Goal: Task Accomplishment & Management: Manage account settings

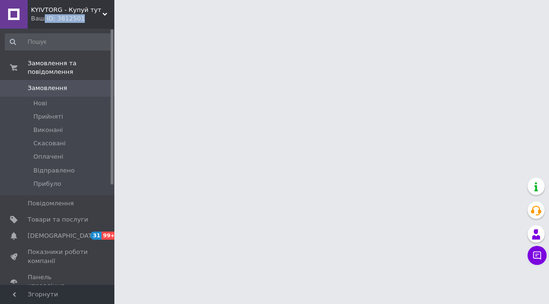
click at [42, 18] on div "Ваш ID: 3812501" at bounding box center [72, 18] width 83 height 9
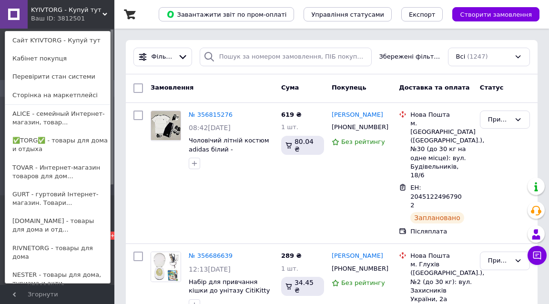
click at [63, 8] on span "KYIVTORG - Купуй тут" at bounding box center [66, 10] width 71 height 9
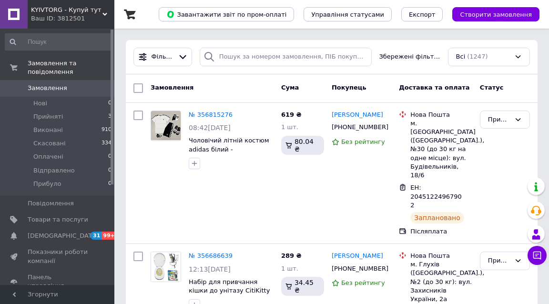
click at [50, 14] on div "Ваш ID: 3812501" at bounding box center [72, 18] width 83 height 9
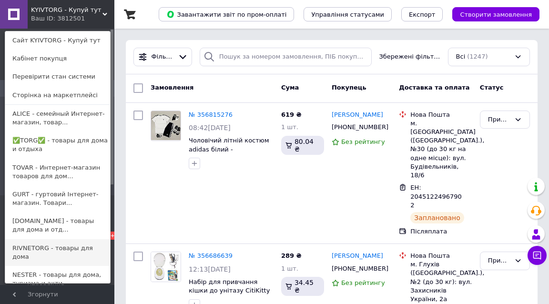
click at [36, 249] on link "RIVNETORG - товары для дома" at bounding box center [57, 252] width 105 height 27
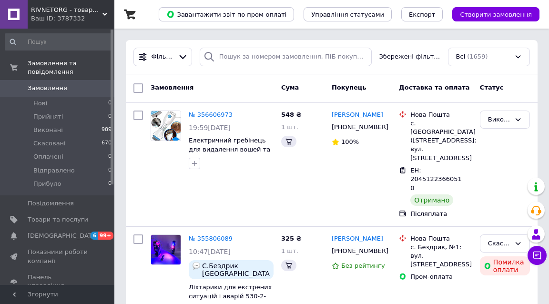
click at [105, 11] on div "RIVNETORG - товари для дому Ваш ID: 3787332" at bounding box center [71, 14] width 87 height 29
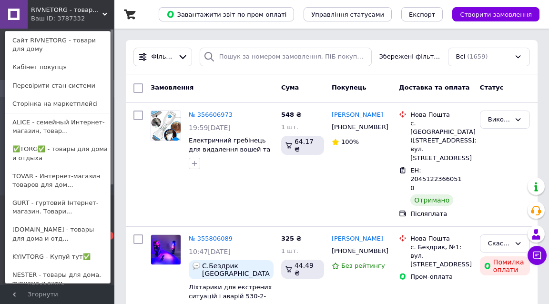
click at [101, 11] on div "RIVNETORG - товари для дому Ваш ID: 3787332 Сайт RIVNETORG - товари для дому Ка…" at bounding box center [57, 14] width 114 height 29
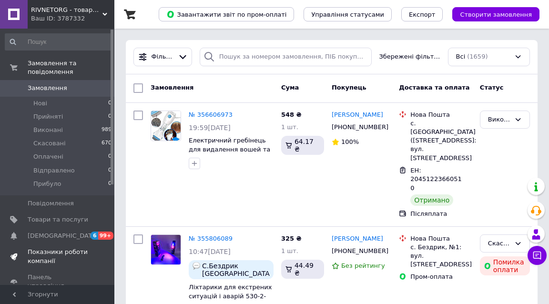
click at [63, 248] on span "Показники роботи компанії" at bounding box center [58, 256] width 60 height 17
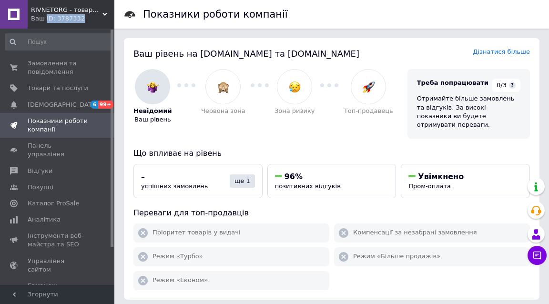
drag, startPoint x: 81, startPoint y: 17, endPoint x: 45, endPoint y: 20, distance: 36.3
click at [45, 20] on div "Ваш ID: 3787332" at bounding box center [72, 18] width 83 height 9
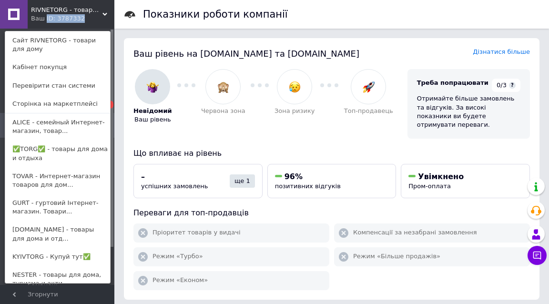
copy div "ID: 3787332"
click at [47, 9] on span "RIVNETORG - товари для дому" at bounding box center [66, 10] width 71 height 9
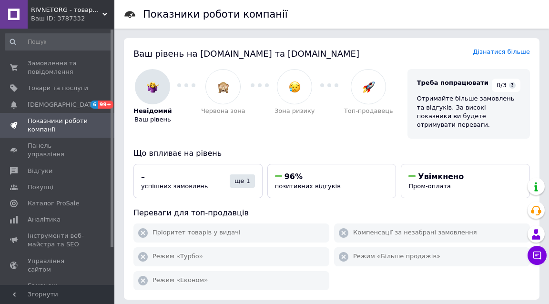
click at [47, 9] on span "RIVNETORG - товари для дому" at bounding box center [66, 10] width 71 height 9
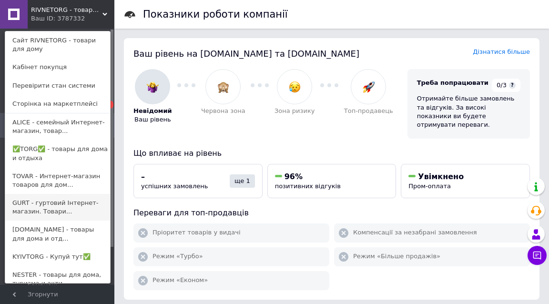
click at [35, 203] on link "GURT - гуртовий Інтернет-магазин. Товари..." at bounding box center [57, 207] width 105 height 27
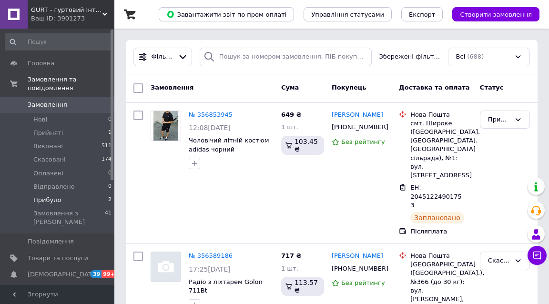
click at [74, 193] on li "Прибуло 2" at bounding box center [58, 199] width 117 height 13
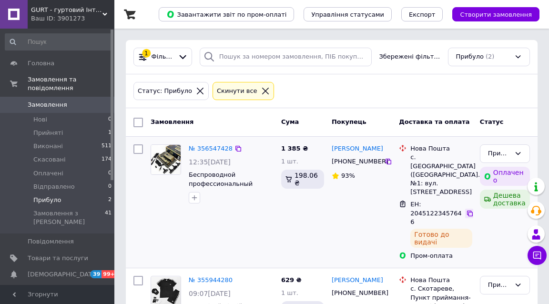
click at [468, 210] on icon at bounding box center [470, 213] width 6 height 6
click at [206, 148] on link "№ 356547428" at bounding box center [211, 148] width 44 height 7
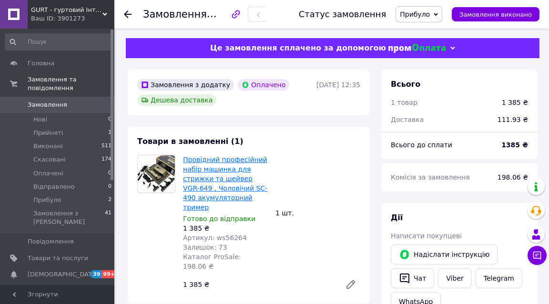
scroll to position [4, 0]
drag, startPoint x: 259, startPoint y: 180, endPoint x: 202, endPoint y: 170, distance: 57.9
click at [202, 170] on span "Провідний професійний набір машинка для стрижки та шейвер VGR-649 , Чоловічий S…" at bounding box center [225, 183] width 85 height 57
copy link "машинка для стрижки та шейвер VGR-649 ,"
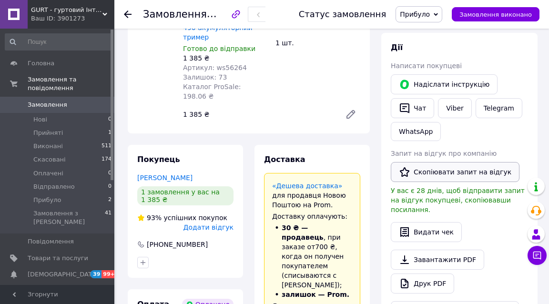
scroll to position [181, 0]
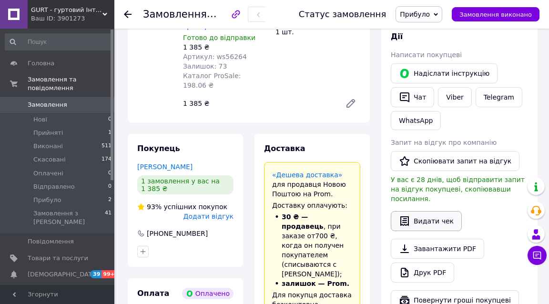
click at [421, 211] on button "Видати чек" at bounding box center [425, 221] width 71 height 20
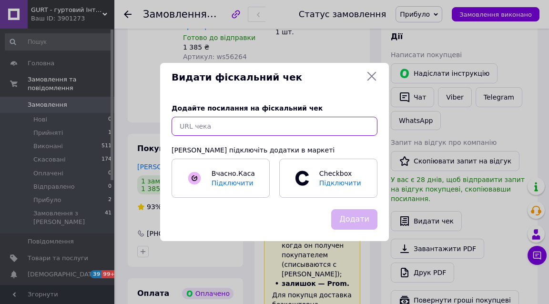
click at [314, 128] on input "text" at bounding box center [274, 126] width 206 height 19
paste input "https://kasa.vchasno.ua/check-viewer/546_q3T-dY4"
type input "https://kasa.vchasno.ua/check-viewer/546_q3T-dY4"
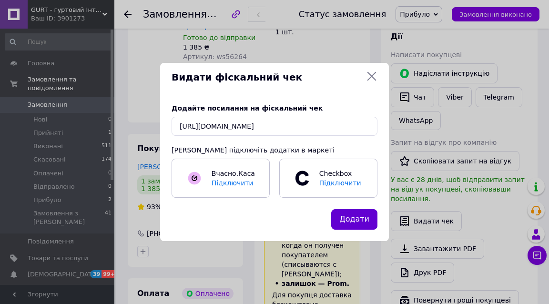
click at [369, 219] on button "Додати" at bounding box center [354, 219] width 46 height 20
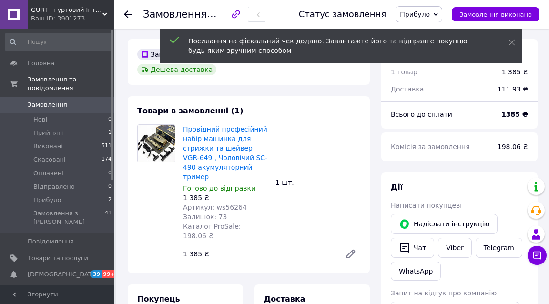
scroll to position [4, 0]
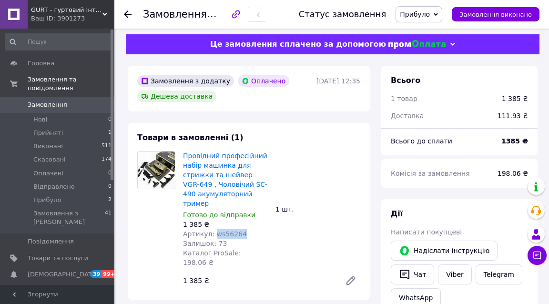
drag, startPoint x: 245, startPoint y: 223, endPoint x: 213, endPoint y: 223, distance: 31.4
click at [213, 229] on div "Артикул: ws56264" at bounding box center [225, 234] width 85 height 10
copy span "ws56264"
click at [53, 254] on span "Товари та послуги" at bounding box center [58, 258] width 60 height 9
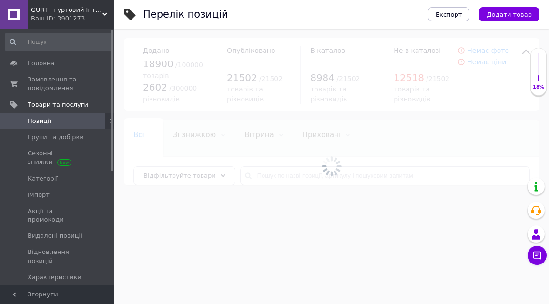
click at [269, 174] on div at bounding box center [331, 166] width 434 height 275
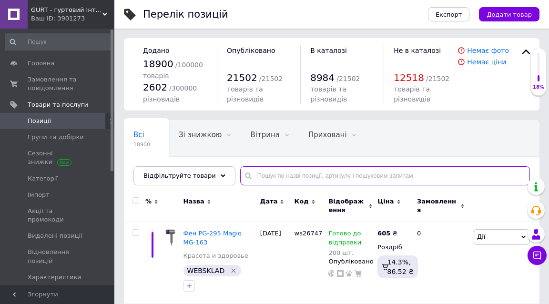
click at [269, 174] on input "text" at bounding box center [385, 175] width 290 height 19
paste input "ws56264"
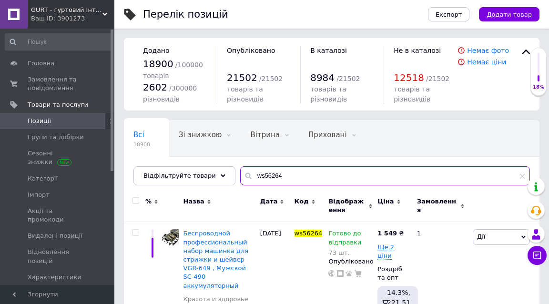
type input "ws56264"
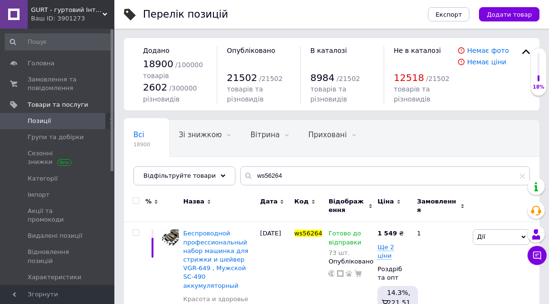
click at [60, 10] on span "GURT - гуртовий Інтернет-магазин. Товари оптом та в роздріб" at bounding box center [66, 10] width 71 height 9
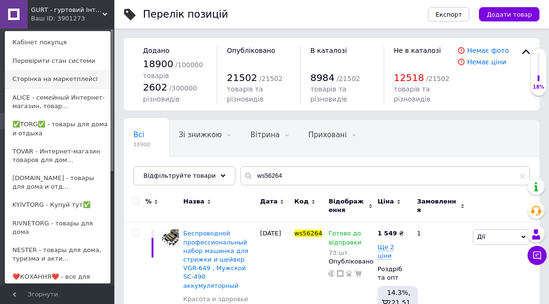
scroll to position [56, 0]
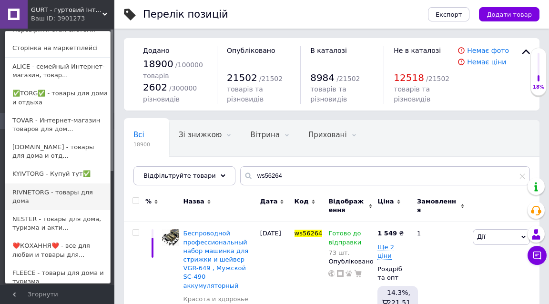
click at [38, 195] on link "RIVNETORG - товары для дома" at bounding box center [57, 196] width 105 height 27
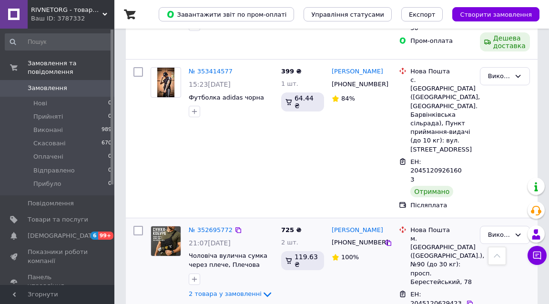
scroll to position [1240, 0]
click at [67, 11] on span "RIVNETORG - товари для дому" at bounding box center [66, 10] width 71 height 9
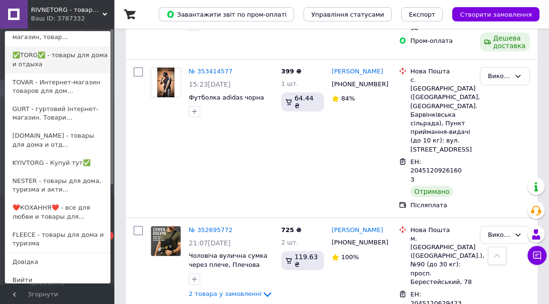
scroll to position [93, 0]
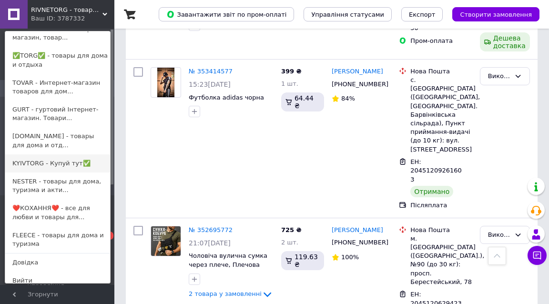
click at [55, 156] on link "KYIVTORG - Купуй тут✅" at bounding box center [57, 163] width 105 height 18
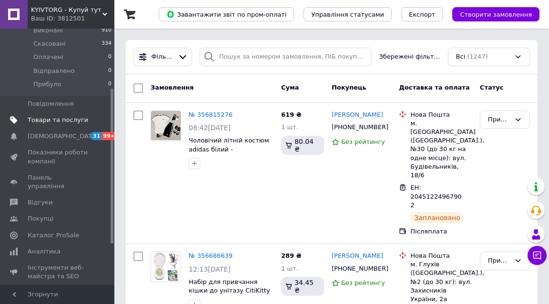
scroll to position [106, 0]
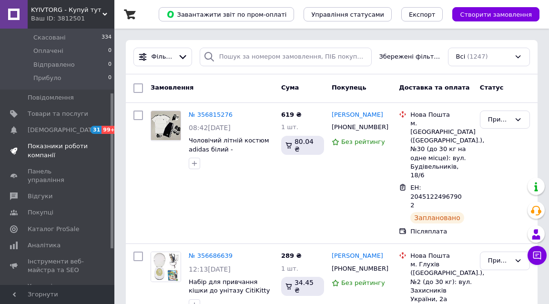
click at [70, 142] on span "Показники роботи компанії" at bounding box center [58, 150] width 60 height 17
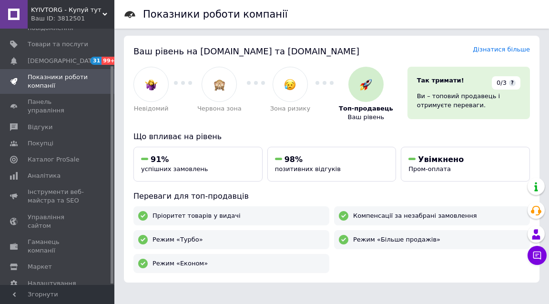
scroll to position [3, 0]
click at [86, 8] on span "KYIVTORG - Купуй тут" at bounding box center [66, 10] width 71 height 9
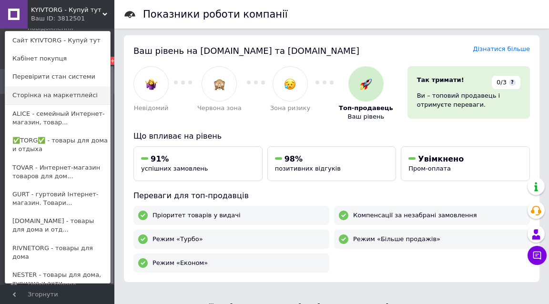
click at [59, 95] on link "Сторінка на маркетплейсі" at bounding box center [57, 95] width 105 height 18
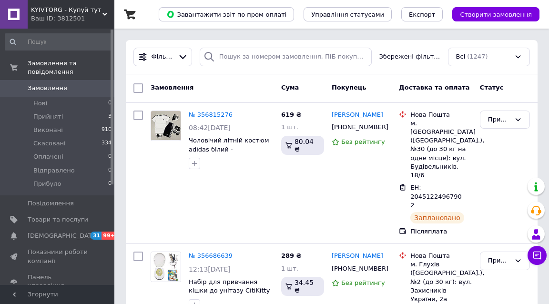
click at [69, 13] on span "KYIVTORG - Купуй тут" at bounding box center [66, 10] width 71 height 9
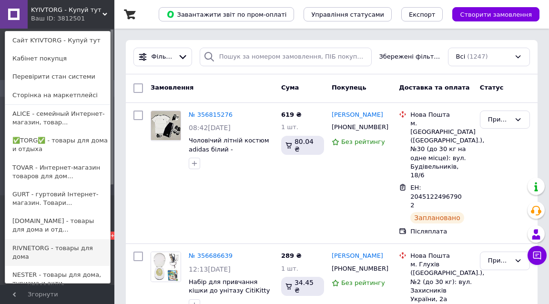
click at [43, 246] on link "RIVNETORG - товары для дома" at bounding box center [57, 252] width 105 height 27
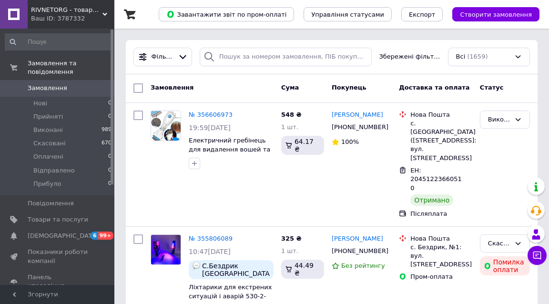
click at [85, 7] on span "RIVNETORG - товари для дому" at bounding box center [66, 10] width 71 height 9
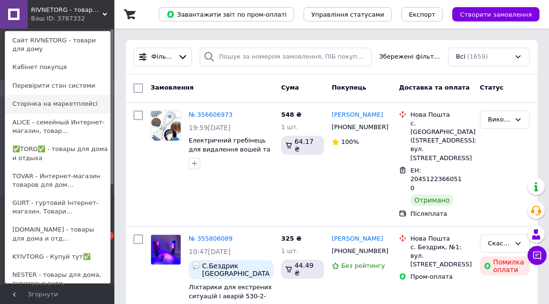
click at [68, 100] on link "Сторінка на маркетплейсі" at bounding box center [57, 104] width 105 height 18
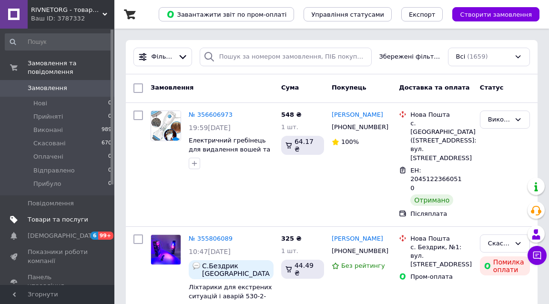
click at [77, 215] on span "Товари та послуги" at bounding box center [58, 219] width 60 height 9
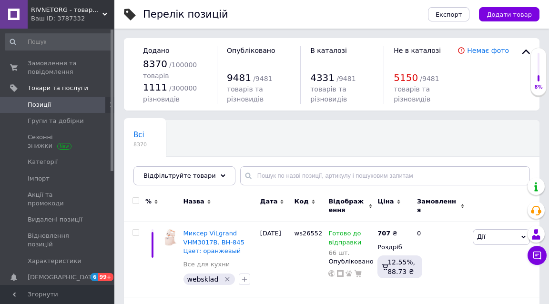
click at [65, 6] on span "RIVNETORG - товари для дому" at bounding box center [66, 10] width 71 height 9
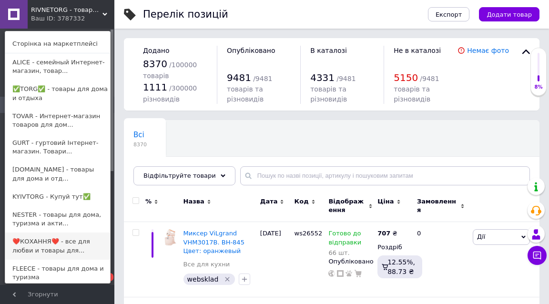
scroll to position [75, 0]
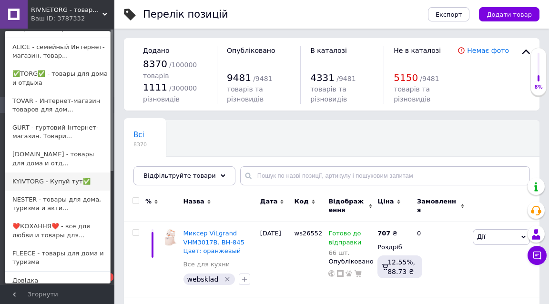
click at [55, 176] on link "KYIVTORG - Купуй тут✅" at bounding box center [57, 181] width 105 height 18
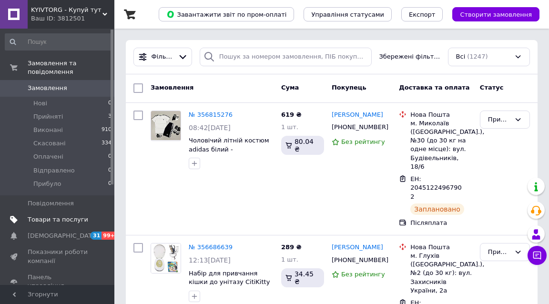
click at [65, 215] on span "Товари та послуги" at bounding box center [58, 219] width 60 height 9
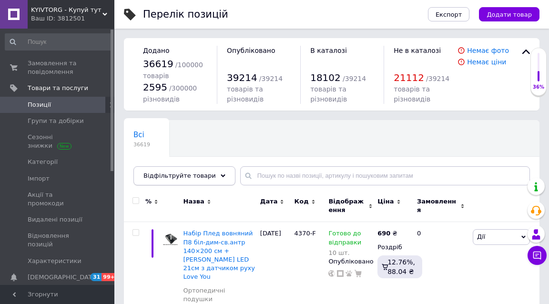
click at [182, 176] on span "Відфільтруйте товари" at bounding box center [179, 175] width 72 height 7
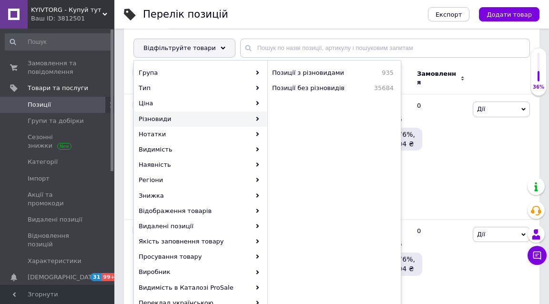
scroll to position [136, 0]
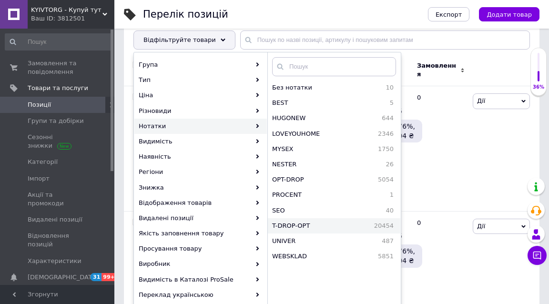
click at [333, 224] on span "T-DROP-OPT" at bounding box center [309, 225] width 74 height 9
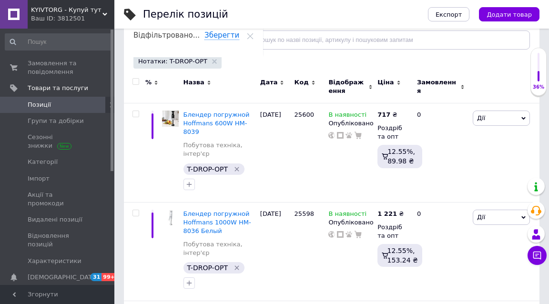
click at [135, 80] on input "checkbox" at bounding box center [135, 82] width 6 height 6
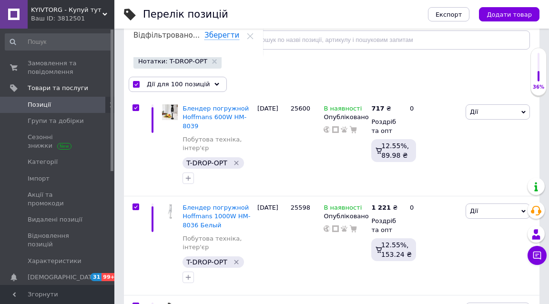
checkbox input "true"
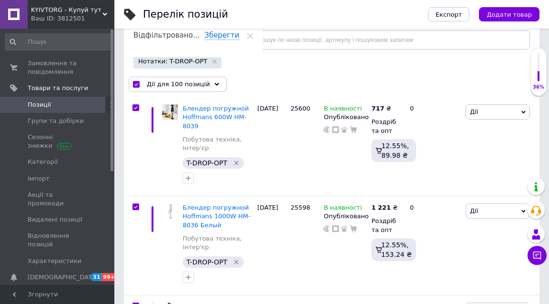
checkbox input "true"
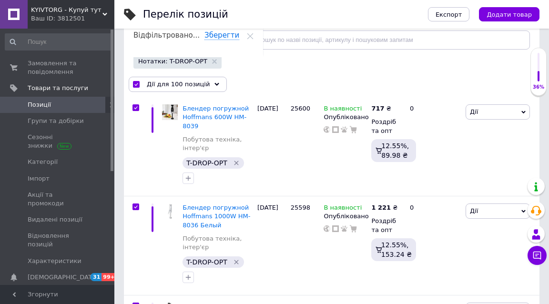
checkbox input "true"
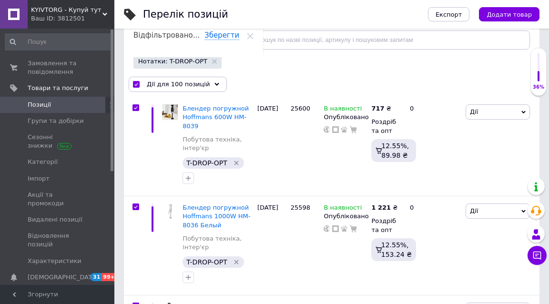
checkbox input "true"
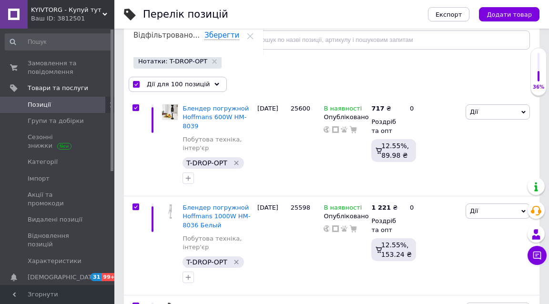
checkbox input "true"
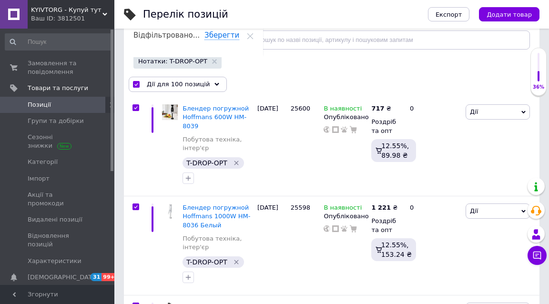
checkbox input "true"
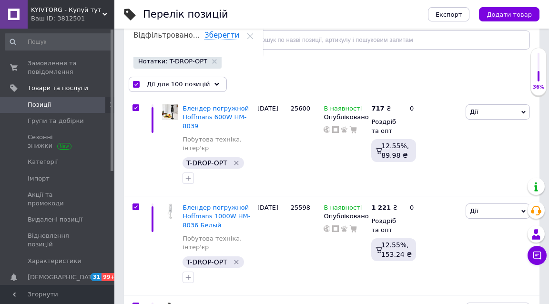
checkbox input "true"
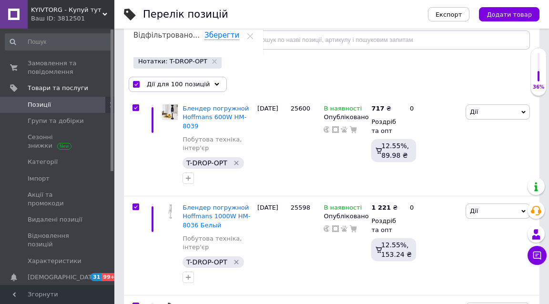
checkbox input "true"
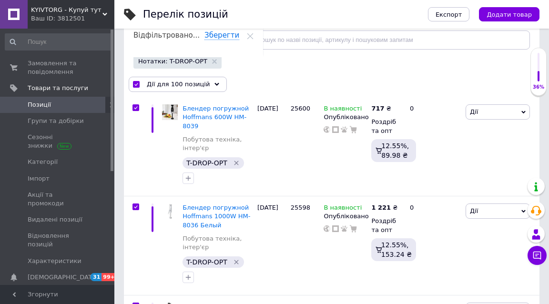
checkbox input "true"
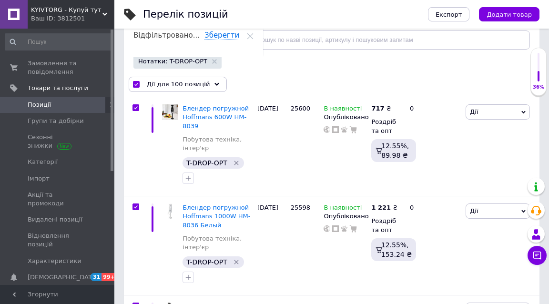
checkbox input "true"
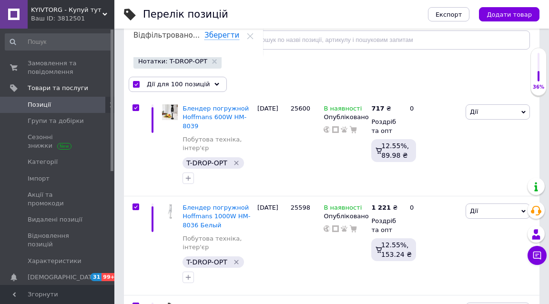
checkbox input "true"
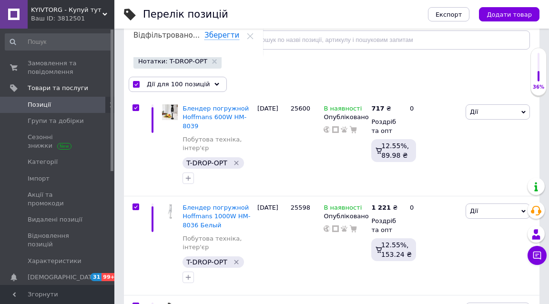
checkbox input "true"
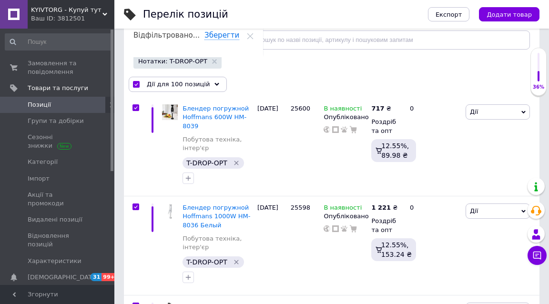
checkbox input "true"
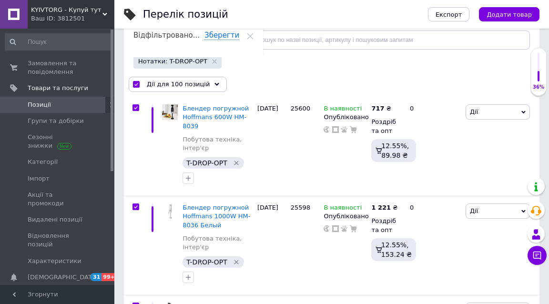
checkbox input "true"
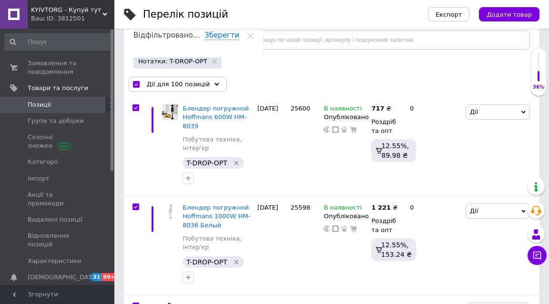
checkbox input "true"
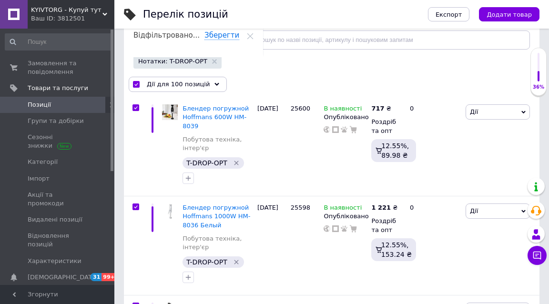
checkbox input "true"
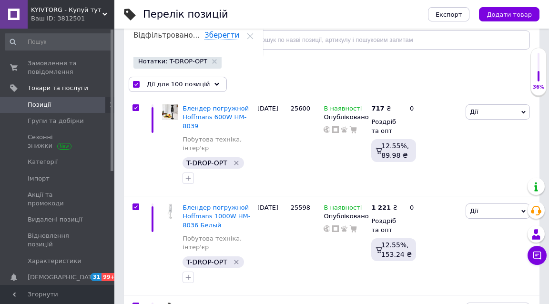
checkbox input "true"
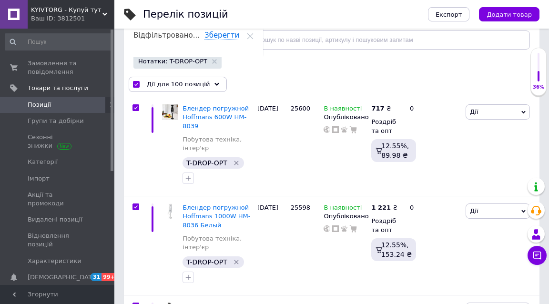
checkbox input "true"
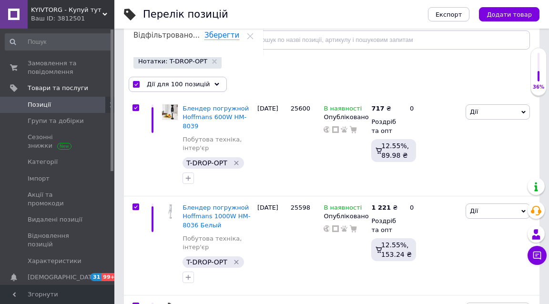
checkbox input "true"
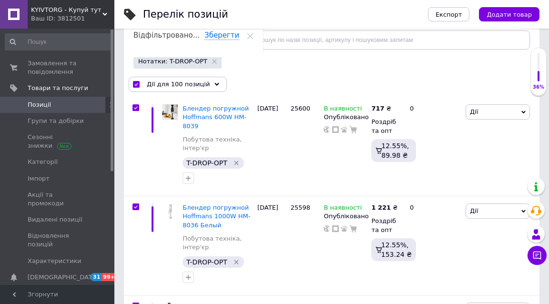
checkbox input "true"
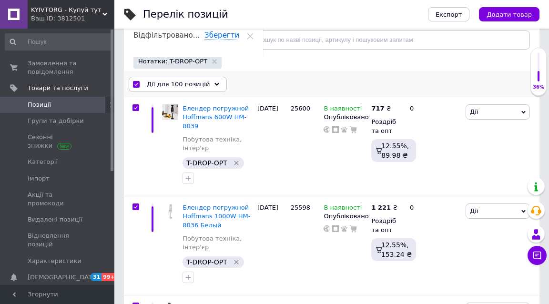
click at [162, 80] on span "Дії для 100 позицій" at bounding box center [178, 84] width 63 height 9
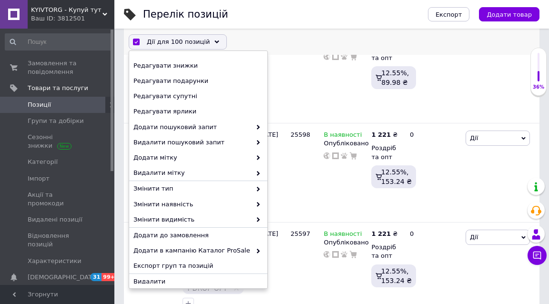
scroll to position [229, 0]
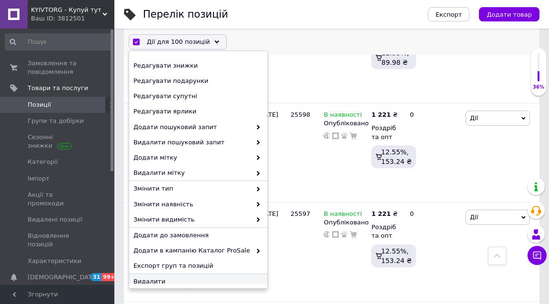
click at [193, 277] on span "Видалити" at bounding box center [196, 281] width 127 height 9
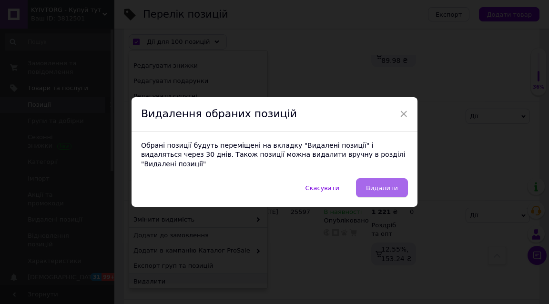
click at [378, 184] on span "Видалити" at bounding box center [382, 187] width 32 height 7
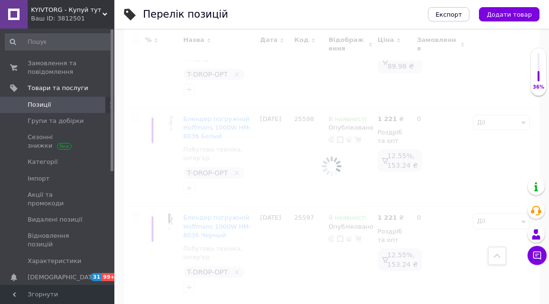
checkbox input "false"
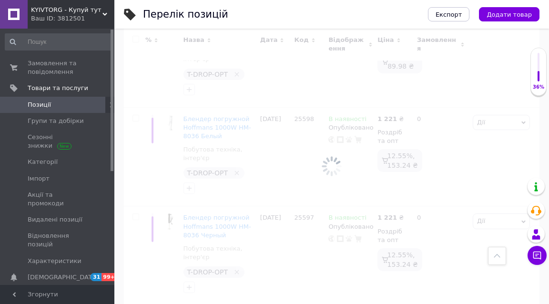
checkbox input "false"
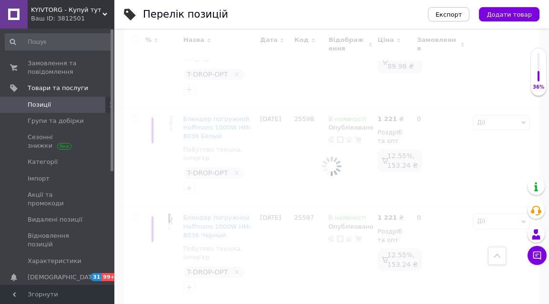
checkbox input "false"
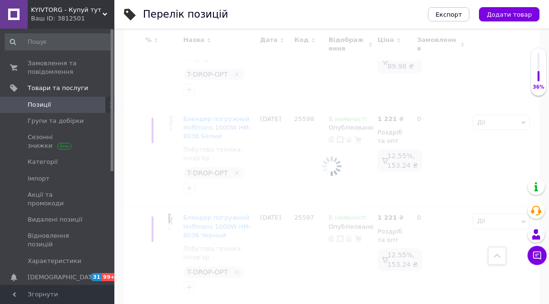
checkbox input "false"
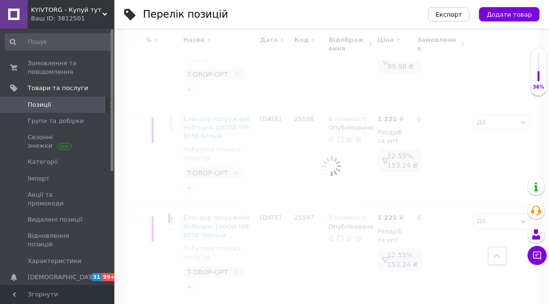
checkbox input "false"
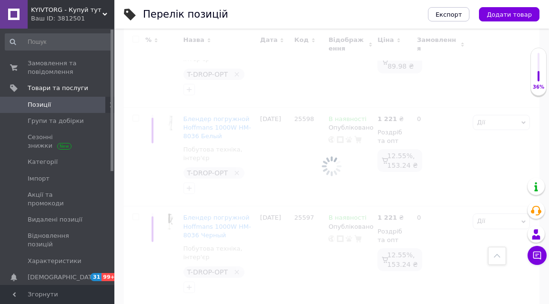
checkbox input "false"
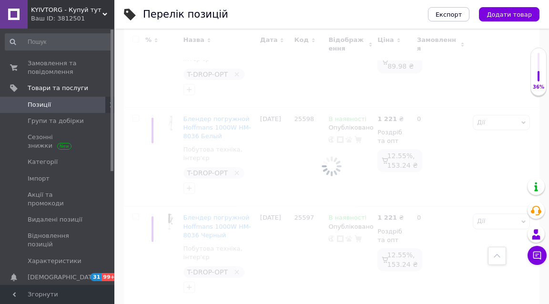
checkbox input "false"
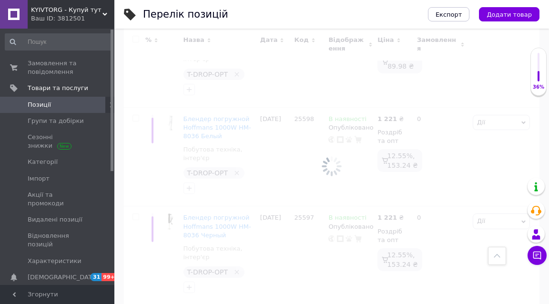
checkbox input "false"
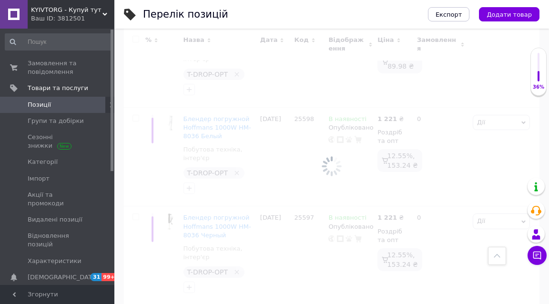
checkbox input "false"
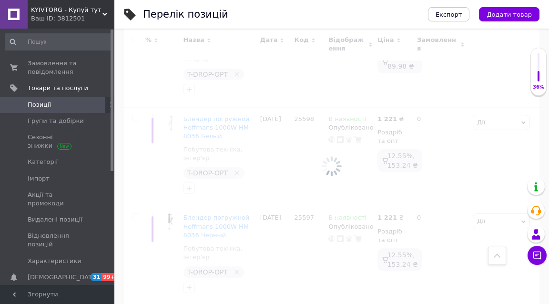
checkbox input "false"
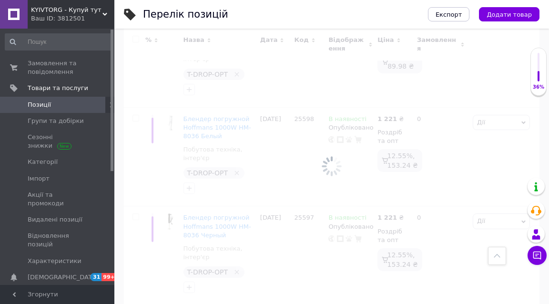
checkbox input "false"
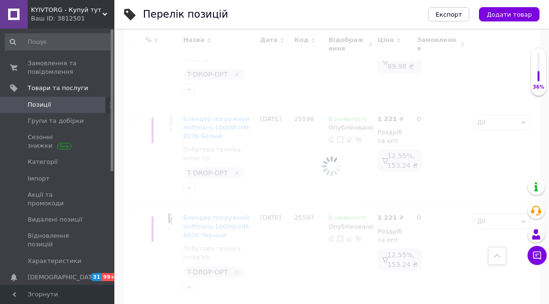
checkbox input "false"
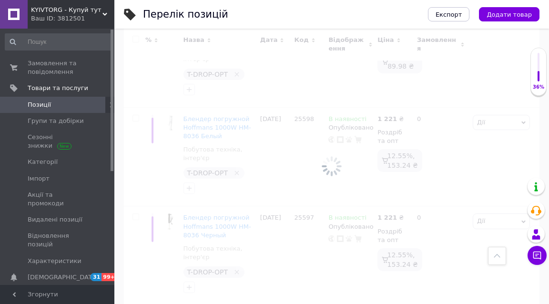
checkbox input "false"
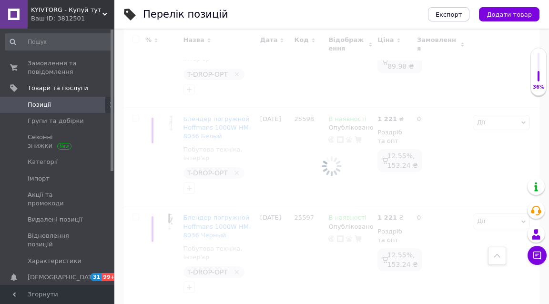
checkbox input "false"
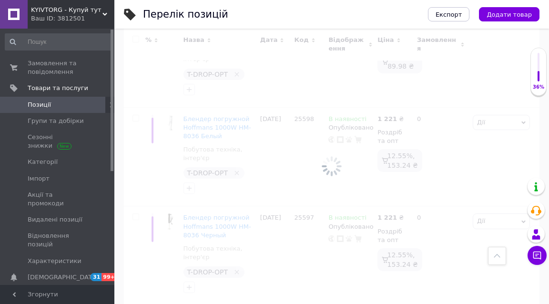
checkbox input "false"
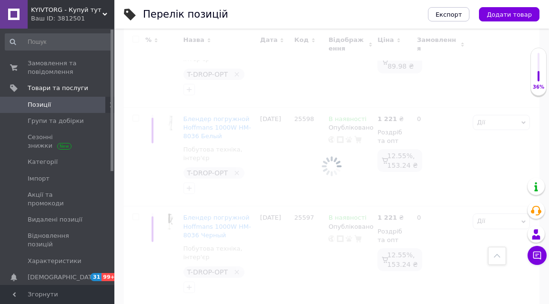
checkbox input "false"
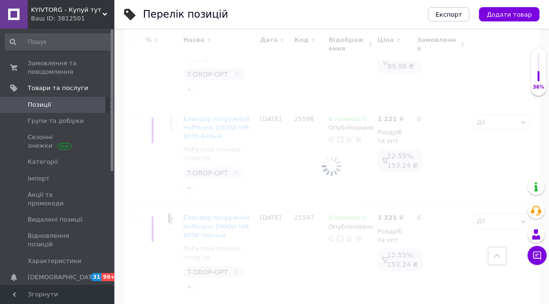
checkbox input "false"
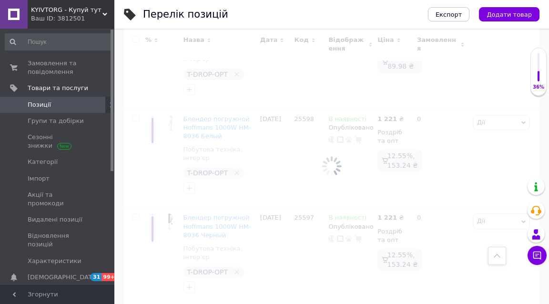
checkbox input "false"
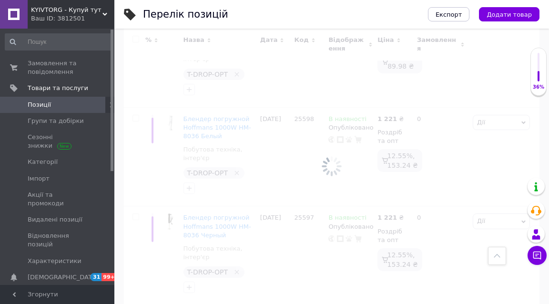
checkbox input "false"
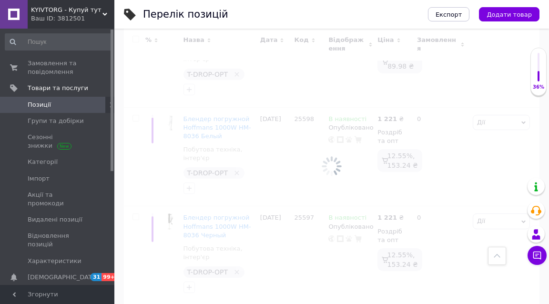
checkbox input "false"
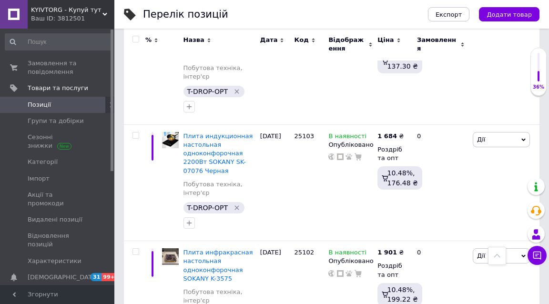
click at [135, 40] on input "checkbox" at bounding box center [135, 39] width 6 height 6
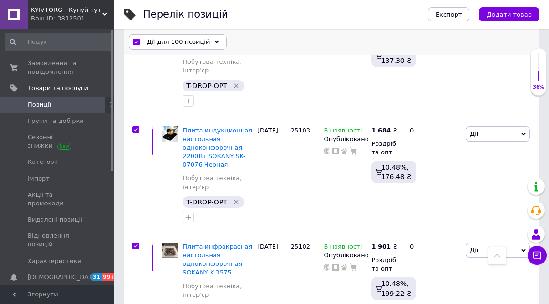
click at [161, 41] on span "Дії для 100 позицій" at bounding box center [178, 42] width 63 height 9
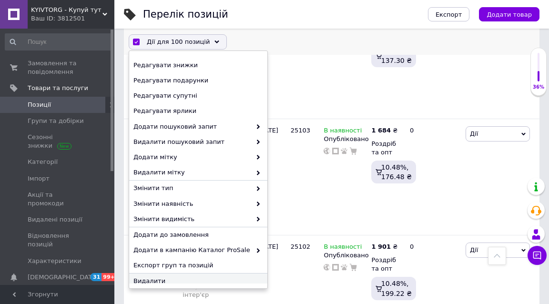
scroll to position [90, 0]
click at [190, 277] on span "Видалити" at bounding box center [196, 281] width 127 height 9
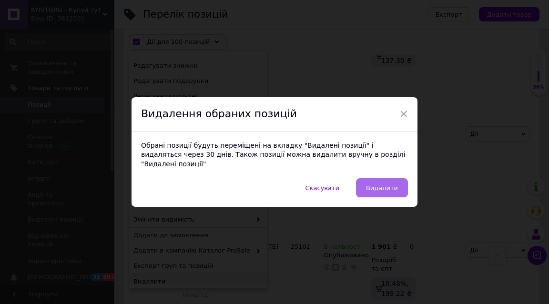
click at [384, 184] on span "Видалити" at bounding box center [382, 187] width 32 height 7
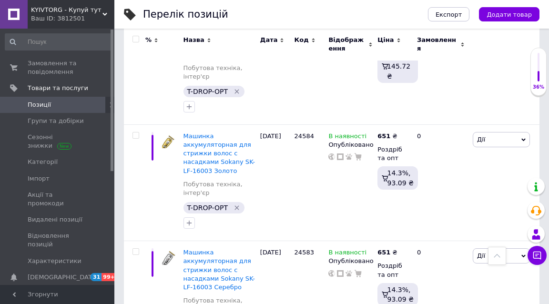
click at [135, 38] on input "checkbox" at bounding box center [135, 39] width 6 height 6
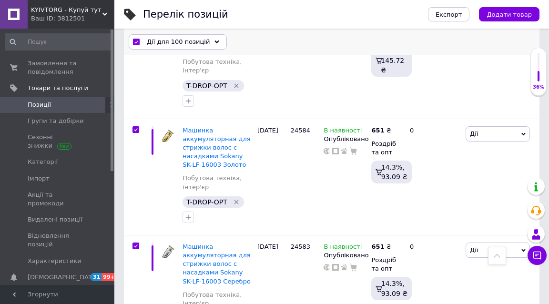
click at [159, 42] on span "Дії для 100 позицій" at bounding box center [178, 42] width 63 height 9
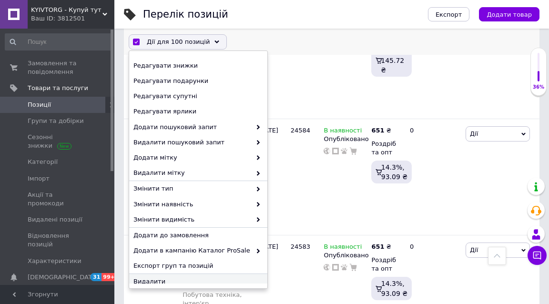
click at [179, 277] on span "Видалити" at bounding box center [196, 281] width 127 height 9
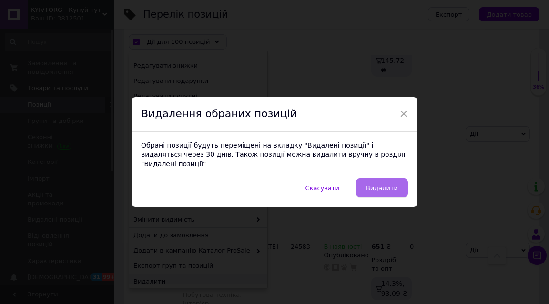
click at [390, 186] on button "Видалити" at bounding box center [382, 187] width 52 height 19
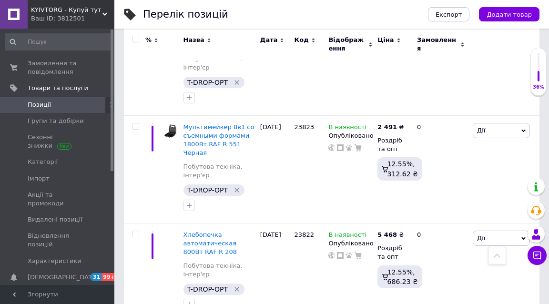
scroll to position [10161, 0]
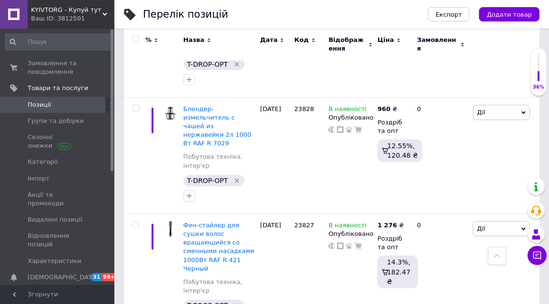
click at [137, 40] on input "checkbox" at bounding box center [135, 39] width 6 height 6
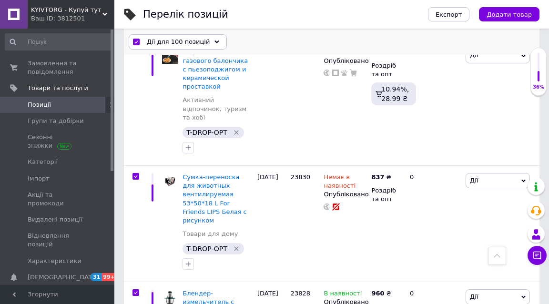
click at [160, 40] on span "Дії для 100 позицій" at bounding box center [178, 42] width 63 height 9
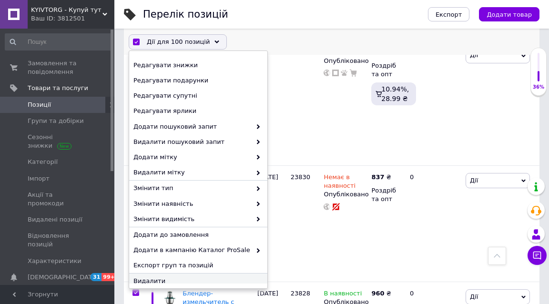
scroll to position [90, 0]
click at [198, 280] on span "Видалити" at bounding box center [196, 281] width 127 height 9
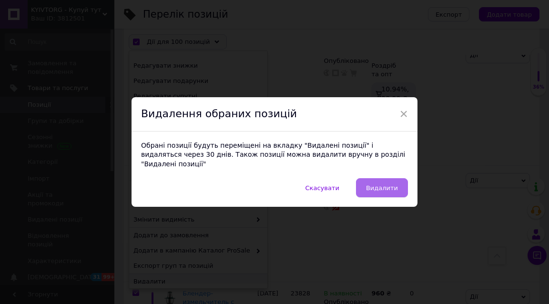
click at [381, 184] on span "Видалити" at bounding box center [382, 187] width 32 height 7
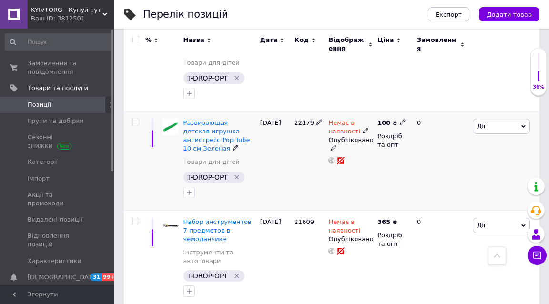
scroll to position [9532, 0]
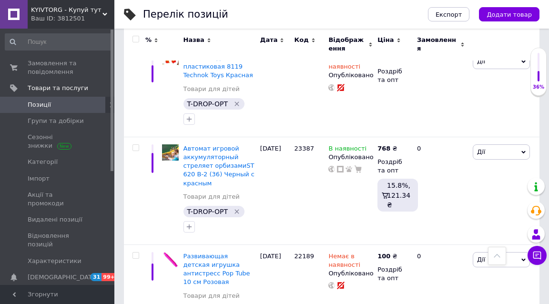
click at [137, 38] on input "checkbox" at bounding box center [135, 39] width 6 height 6
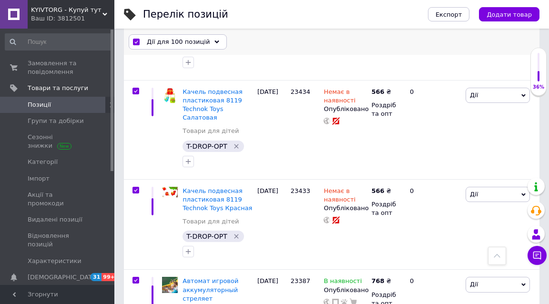
click at [149, 40] on span "Дії для 100 позицій" at bounding box center [178, 42] width 63 height 9
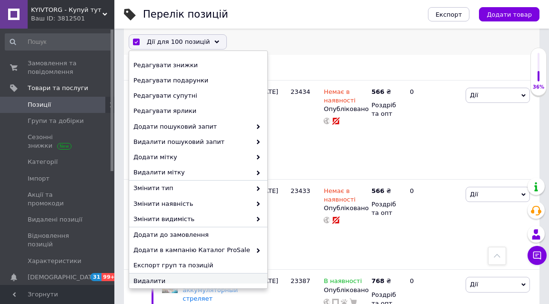
scroll to position [90, 0]
click at [216, 277] on span "Видалити" at bounding box center [196, 281] width 127 height 9
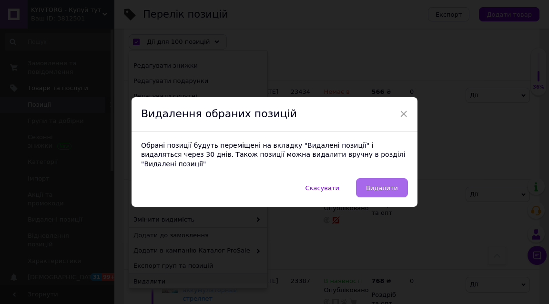
click at [381, 184] on span "Видалити" at bounding box center [382, 187] width 32 height 7
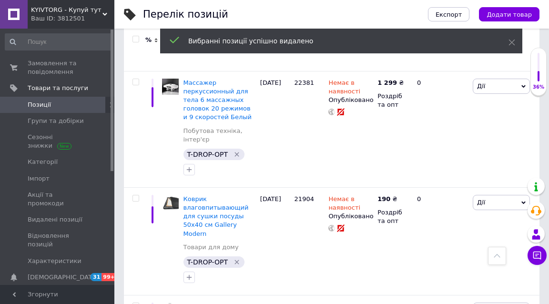
click at [136, 38] on input "checkbox" at bounding box center [135, 39] width 6 height 6
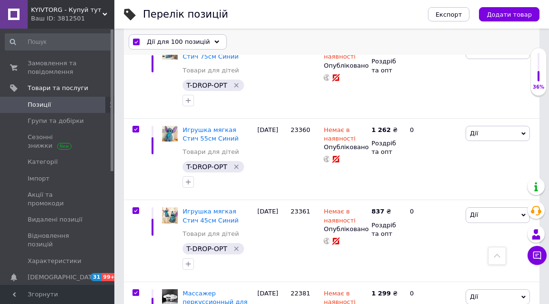
click at [146, 39] on div "Дії для 100 позицій" at bounding box center [178, 41] width 98 height 15
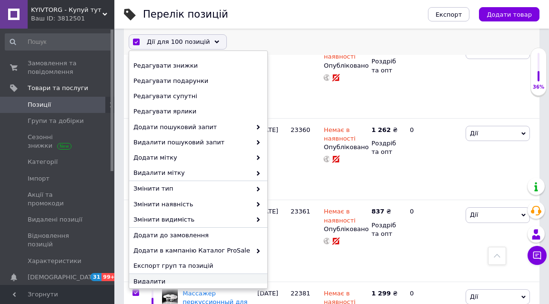
click at [193, 277] on span "Видалити" at bounding box center [196, 281] width 127 height 9
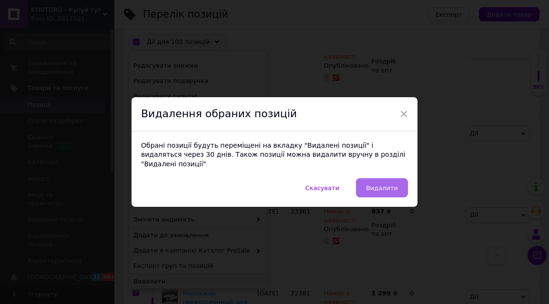
click at [392, 184] on span "Видалити" at bounding box center [382, 187] width 32 height 7
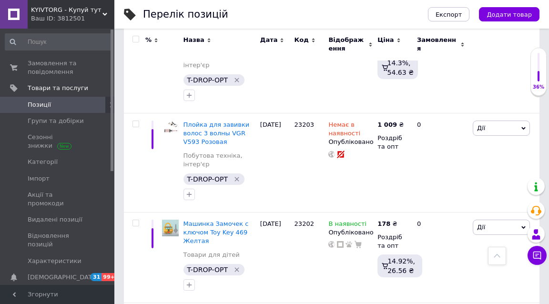
click at [137, 40] on input "checkbox" at bounding box center [135, 39] width 6 height 6
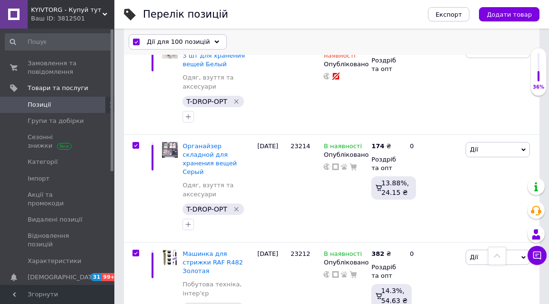
click at [185, 43] on span "Дії для 100 позицій" at bounding box center [178, 42] width 63 height 9
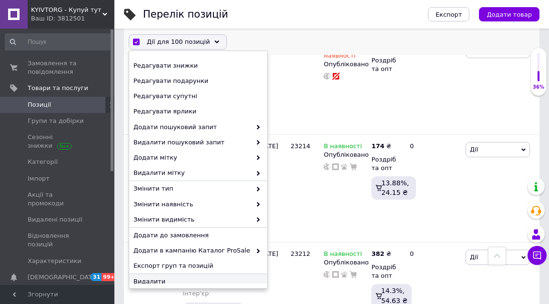
click at [211, 279] on span "Видалити" at bounding box center [196, 281] width 127 height 9
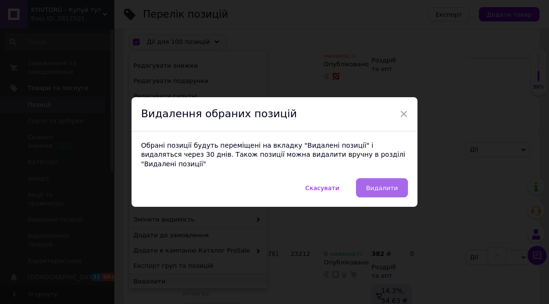
click at [394, 184] on span "Видалити" at bounding box center [382, 187] width 32 height 7
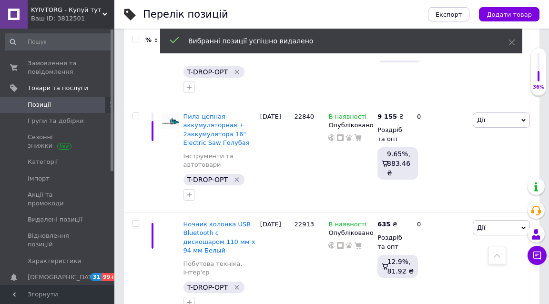
scroll to position [9329, 0]
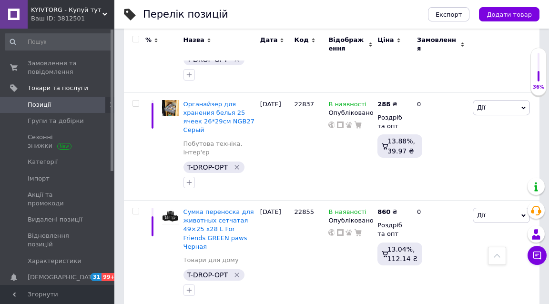
click at [134, 39] on input "checkbox" at bounding box center [135, 39] width 6 height 6
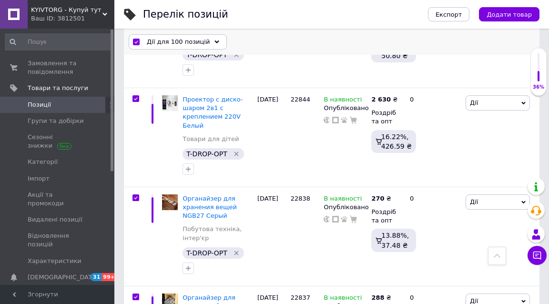
click at [156, 40] on span "Дії для 100 позицій" at bounding box center [178, 42] width 63 height 9
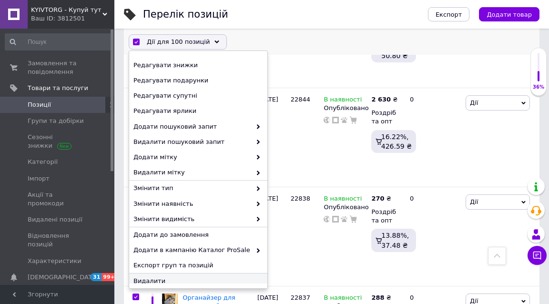
scroll to position [90, 0]
click at [211, 277] on span "Видалити" at bounding box center [196, 281] width 127 height 9
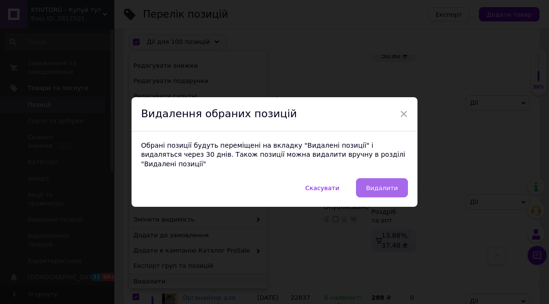
click at [385, 184] on span "Видалити" at bounding box center [382, 187] width 32 height 7
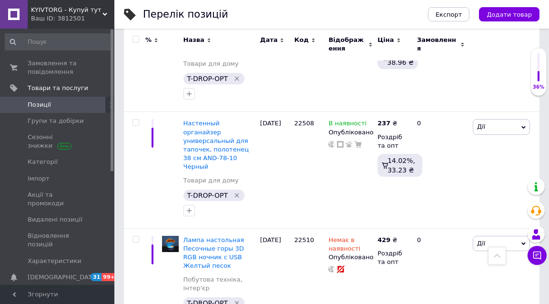
click at [136, 40] on input "checkbox" at bounding box center [135, 39] width 6 height 6
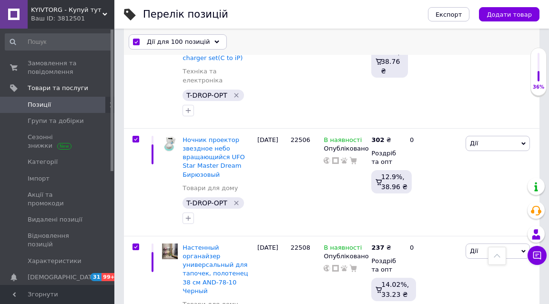
click at [155, 40] on span "Дії для 100 позицій" at bounding box center [178, 42] width 63 height 9
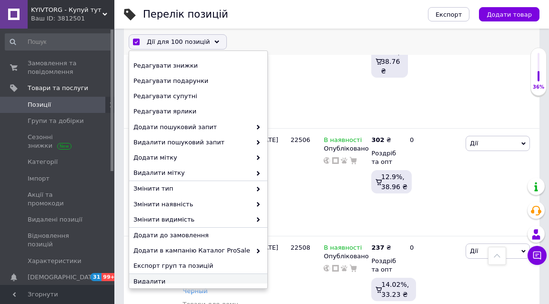
click at [200, 278] on span "Видалити" at bounding box center [196, 281] width 127 height 9
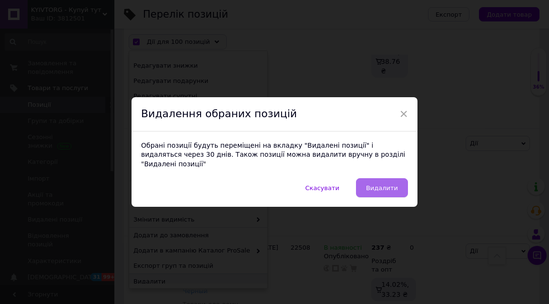
click at [399, 185] on button "Видалити" at bounding box center [382, 187] width 52 height 19
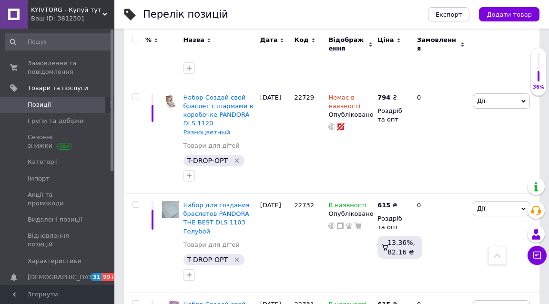
click at [136, 41] on input "checkbox" at bounding box center [135, 39] width 6 height 6
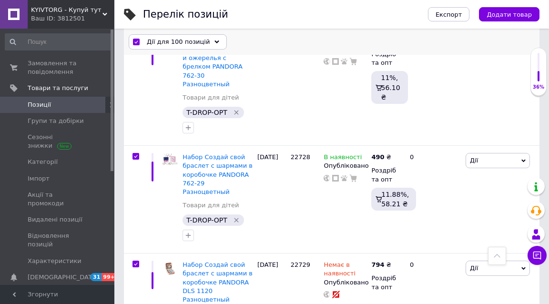
click at [154, 41] on span "Дії для 100 позицій" at bounding box center [178, 42] width 63 height 9
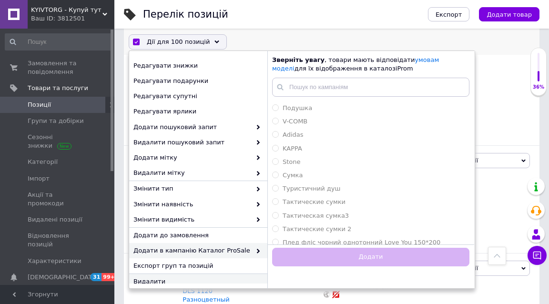
click at [214, 277] on span "Видалити" at bounding box center [196, 281] width 127 height 9
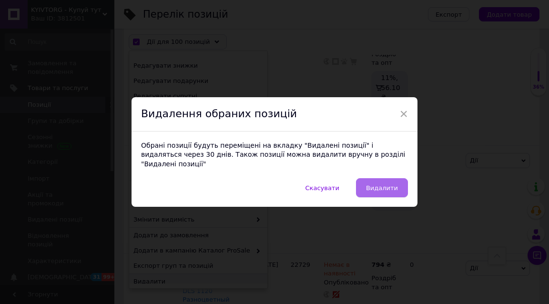
click at [397, 181] on button "Видалити" at bounding box center [382, 187] width 52 height 19
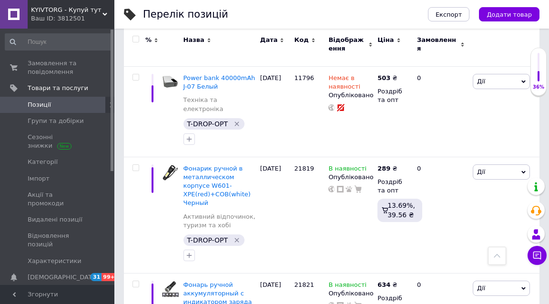
scroll to position [9666, 0]
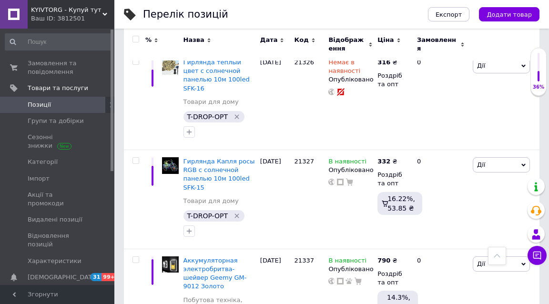
scroll to position [9549, 0]
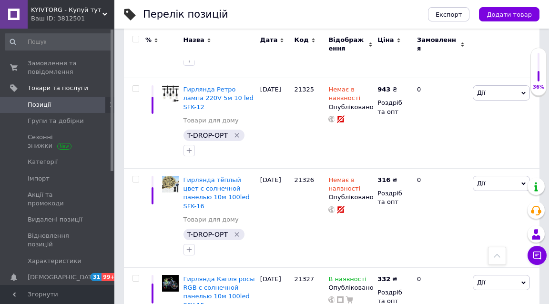
click at [139, 40] on div at bounding box center [135, 39] width 19 height 7
click at [134, 39] on input "checkbox" at bounding box center [135, 39] width 6 height 6
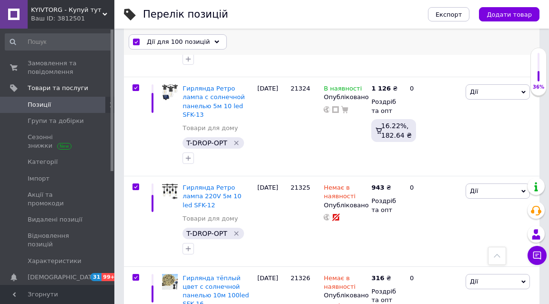
click at [155, 40] on span "Дії для 100 позицій" at bounding box center [178, 42] width 63 height 9
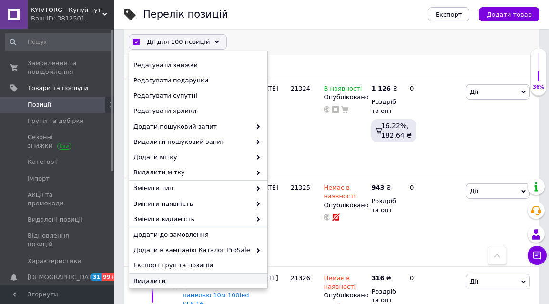
scroll to position [90, 0]
click at [225, 277] on span "Видалити" at bounding box center [196, 281] width 127 height 9
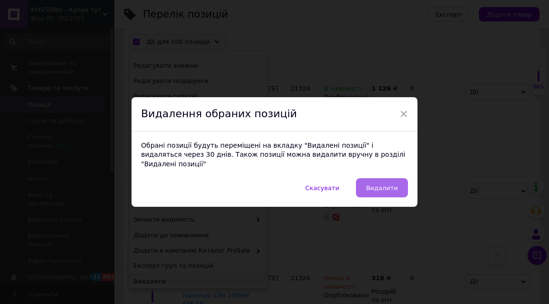
click at [395, 178] on button "Видалити" at bounding box center [382, 187] width 52 height 19
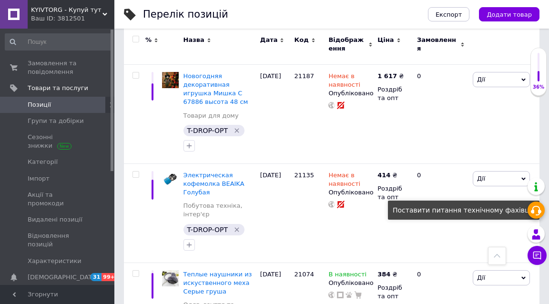
click at [535, 210] on icon at bounding box center [535, 210] width 11 height 11
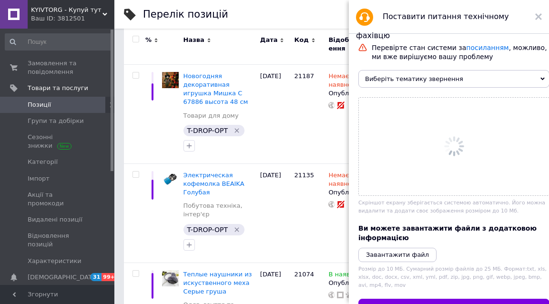
click at [481, 78] on span "Виберіть тематику звернення" at bounding box center [453, 79] width 191 height 18
